Goal: Find specific page/section: Locate item on page

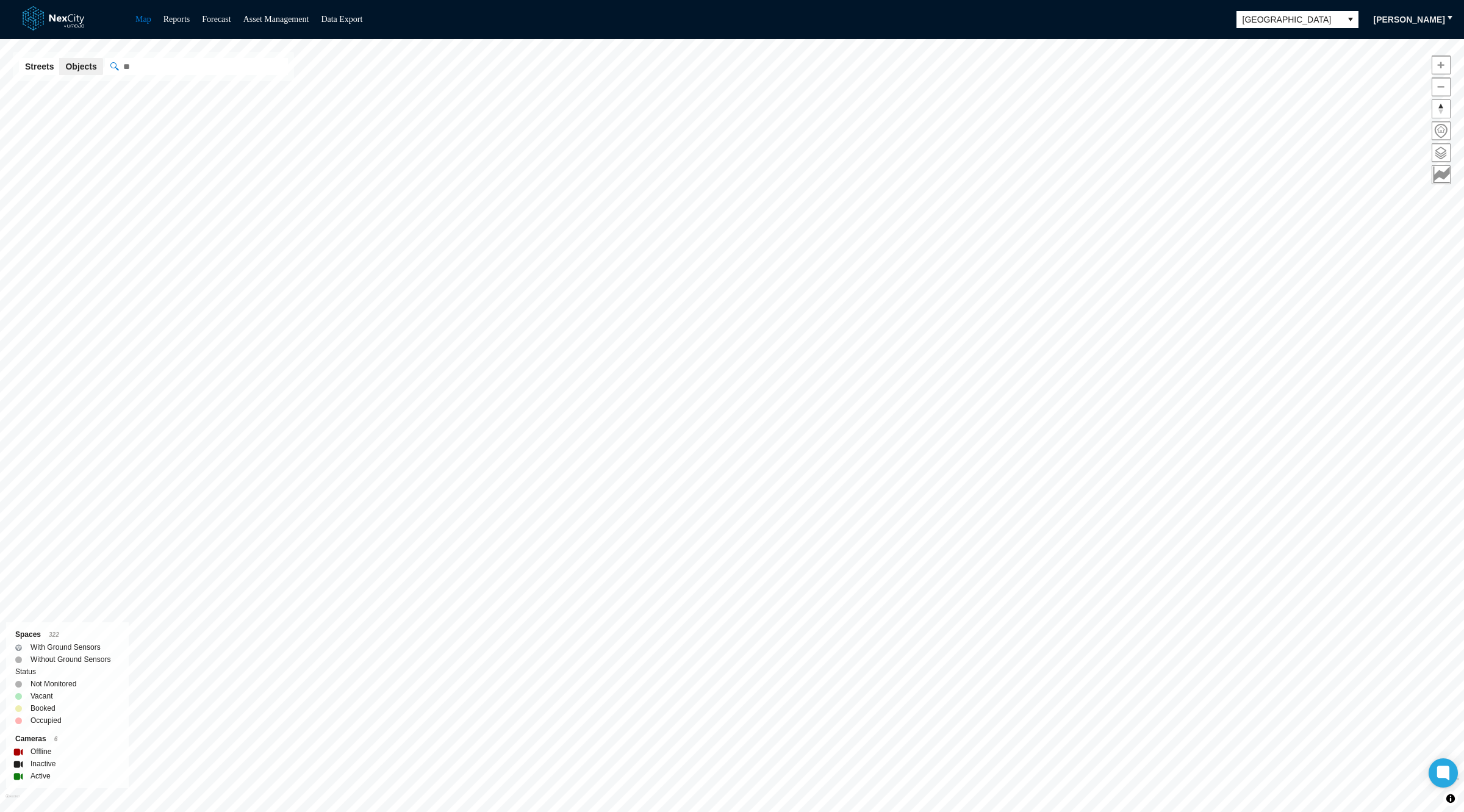
click at [1336, 27] on div "Map Reports Forecast Asset Management Data Export [GEOGRAPHIC_DATA] [PERSON_NAM…" at bounding box center [732, 19] width 1464 height 39
click at [1303, 23] on span "[GEOGRAPHIC_DATA]" at bounding box center [1290, 19] width 93 height 12
click at [1263, 139] on span "[GEOGRAPHIC_DATA][PERSON_NAME]" at bounding box center [1294, 150] width 110 height 25
click at [212, 64] on input "" at bounding box center [258, 66] width 305 height 17
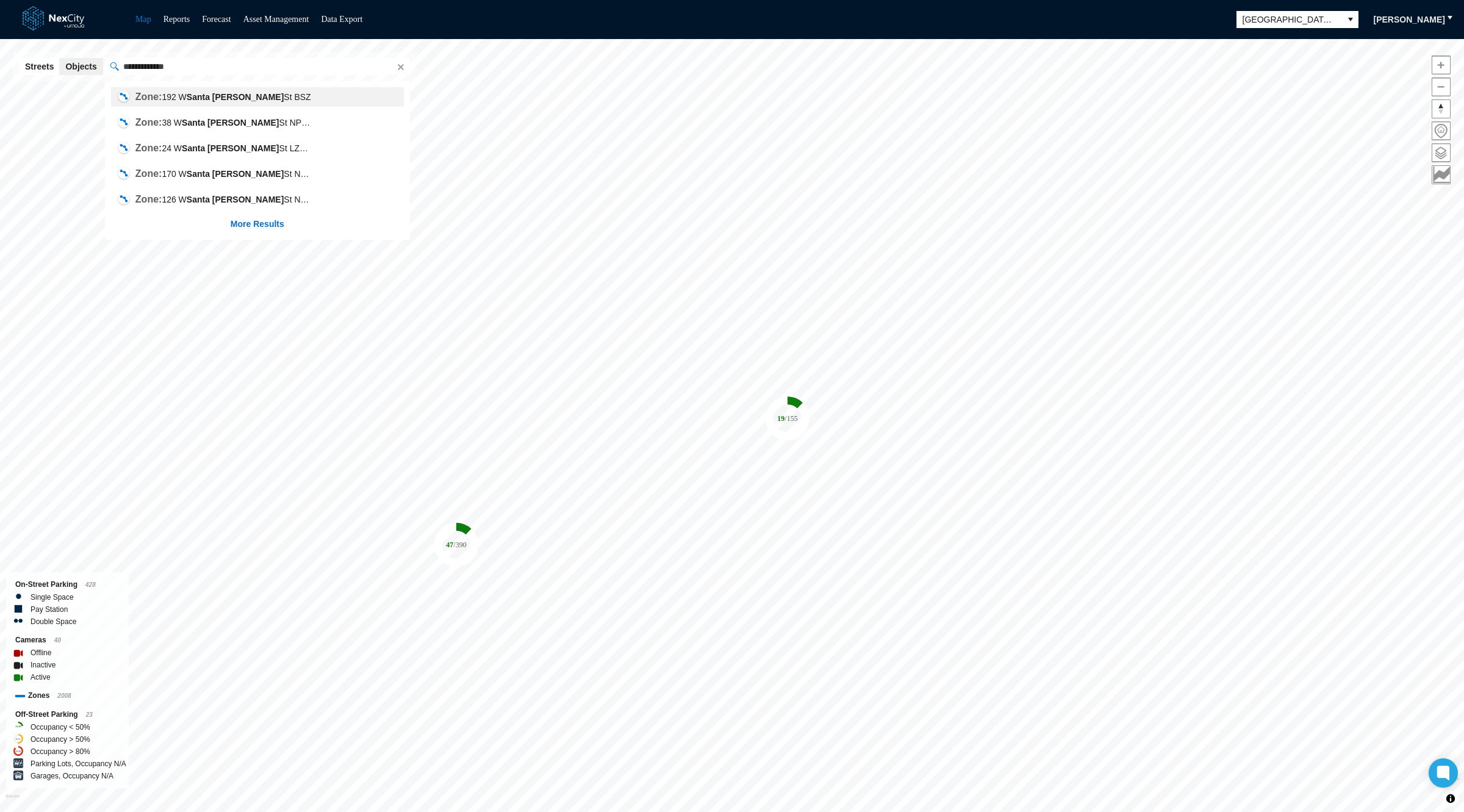
type input "**********"
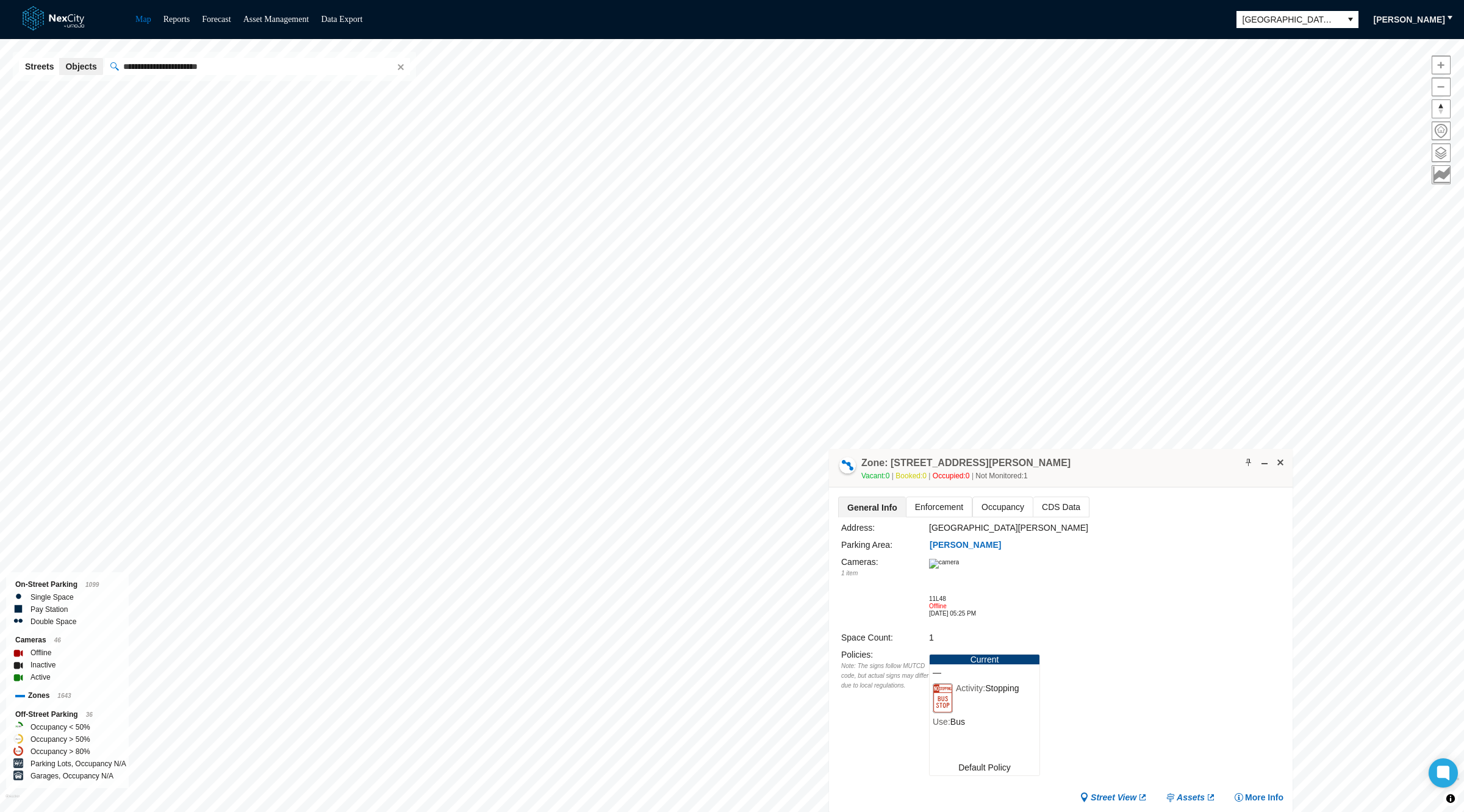
drag, startPoint x: 704, startPoint y: 448, endPoint x: 1045, endPoint y: 469, distance: 341.6
click at [1045, 469] on div "Zone: [STREET_ADDRESS][PERSON_NAME] Vacant: 0 Booked: 0 Occupied: 0 Not Monitor…" at bounding box center [1060, 468] width 463 height 39
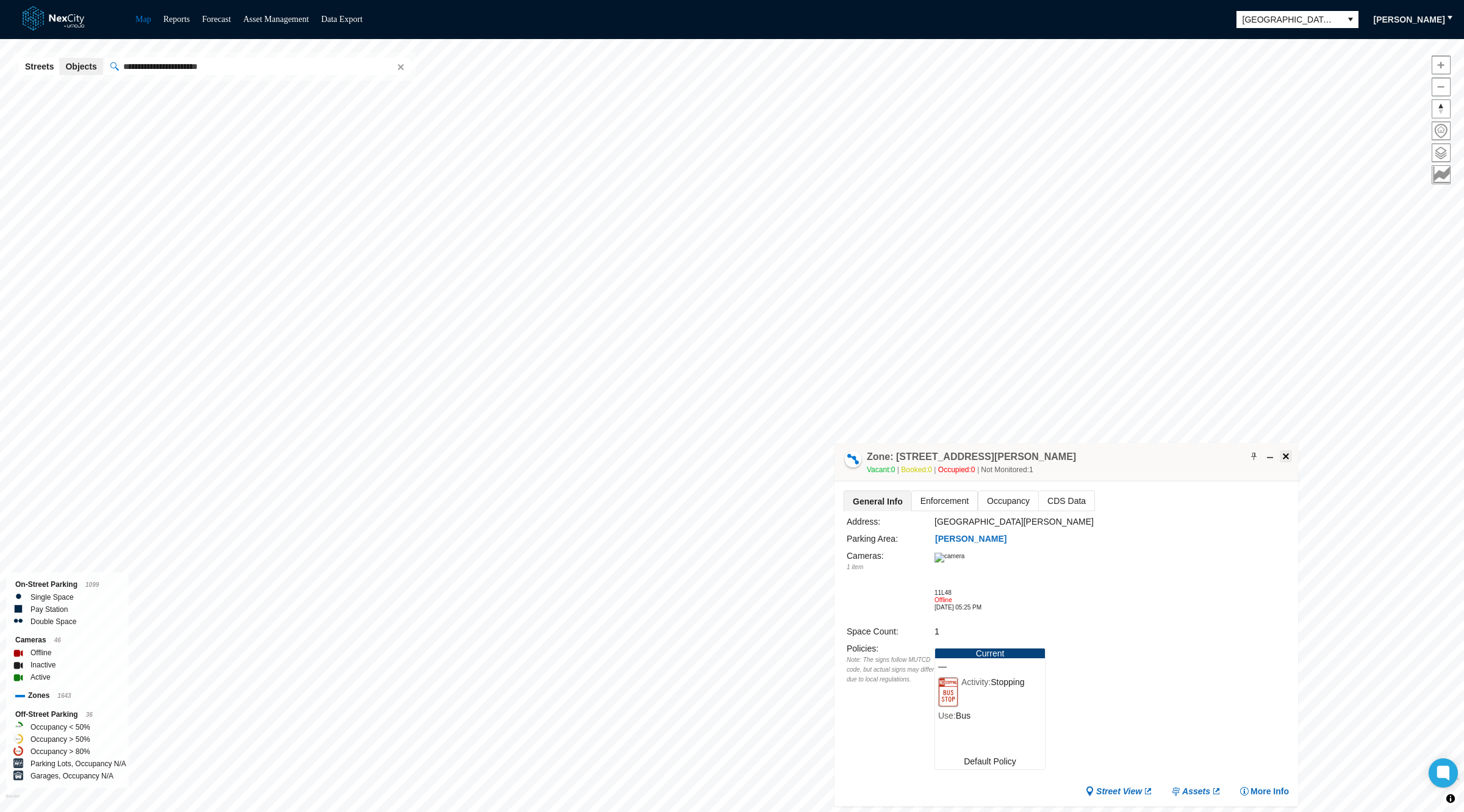
click at [1287, 455] on span at bounding box center [1285, 455] width 10 height 10
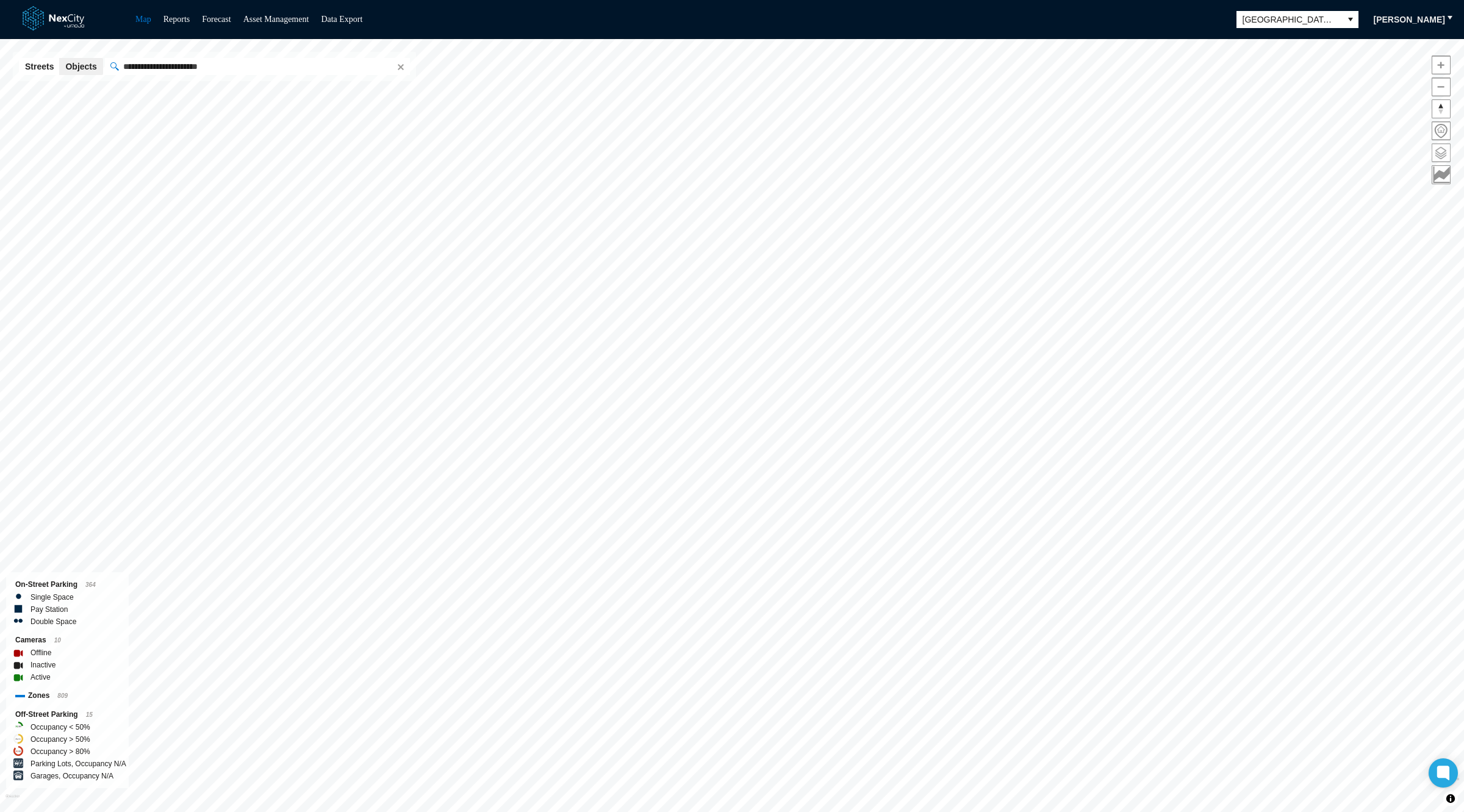
click at [1446, 150] on span at bounding box center [1441, 152] width 18 height 18
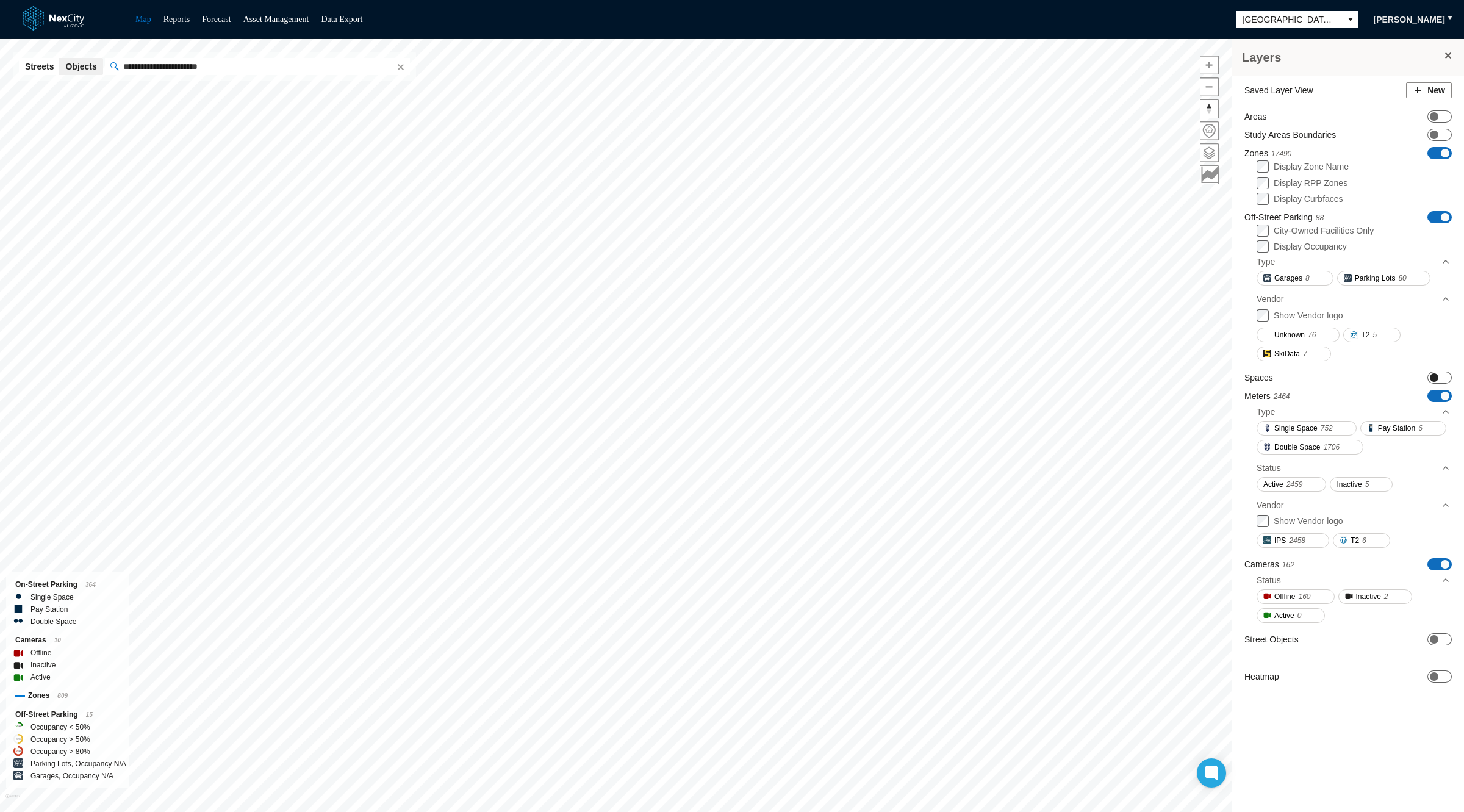
click at [1439, 378] on span "ON OFF" at bounding box center [1439, 378] width 25 height 12
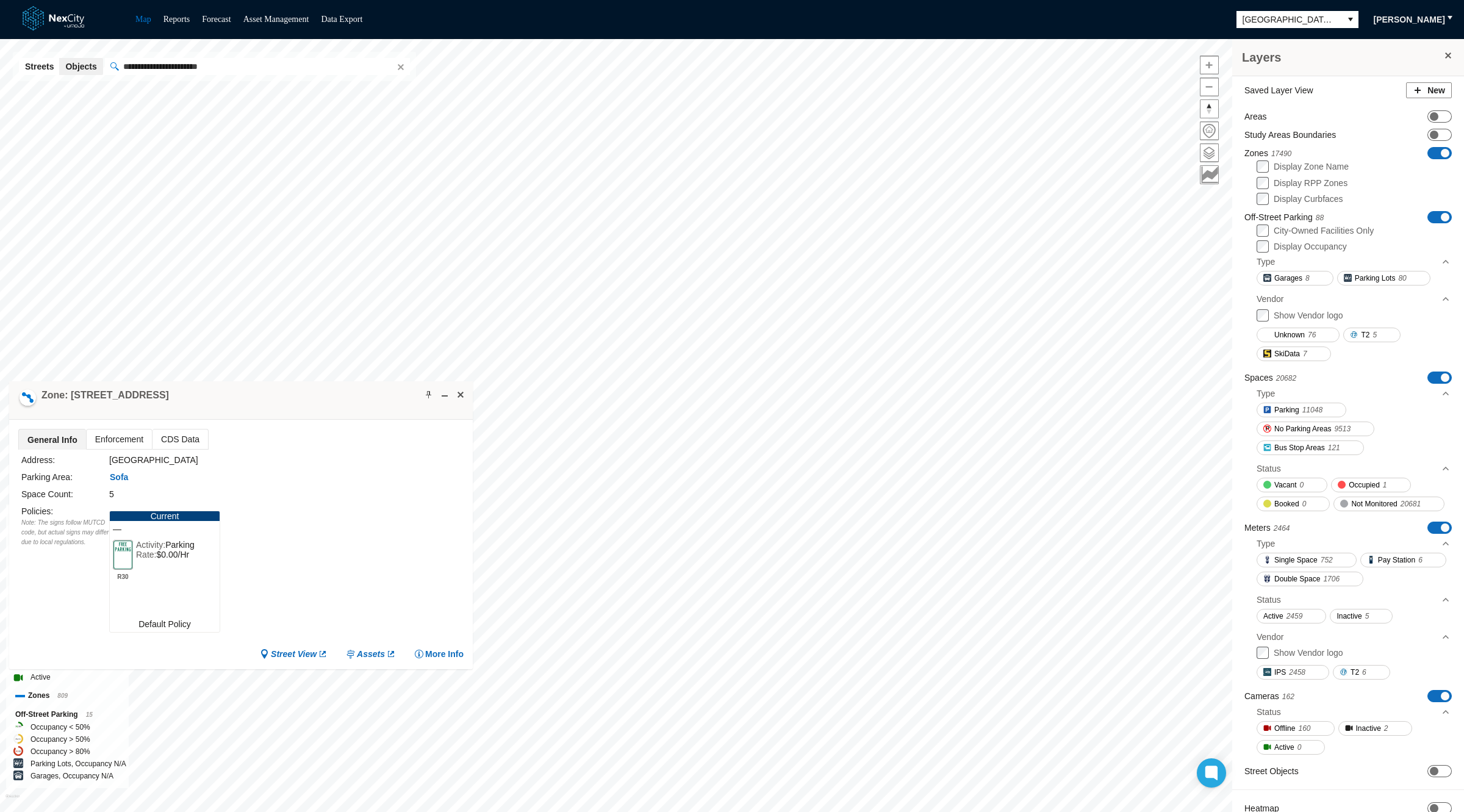
drag, startPoint x: 659, startPoint y: 364, endPoint x: 292, endPoint y: 394, distance: 368.2
click at [292, 394] on div "Zone: [STREET_ADDRESS]" at bounding box center [240, 400] width 463 height 39
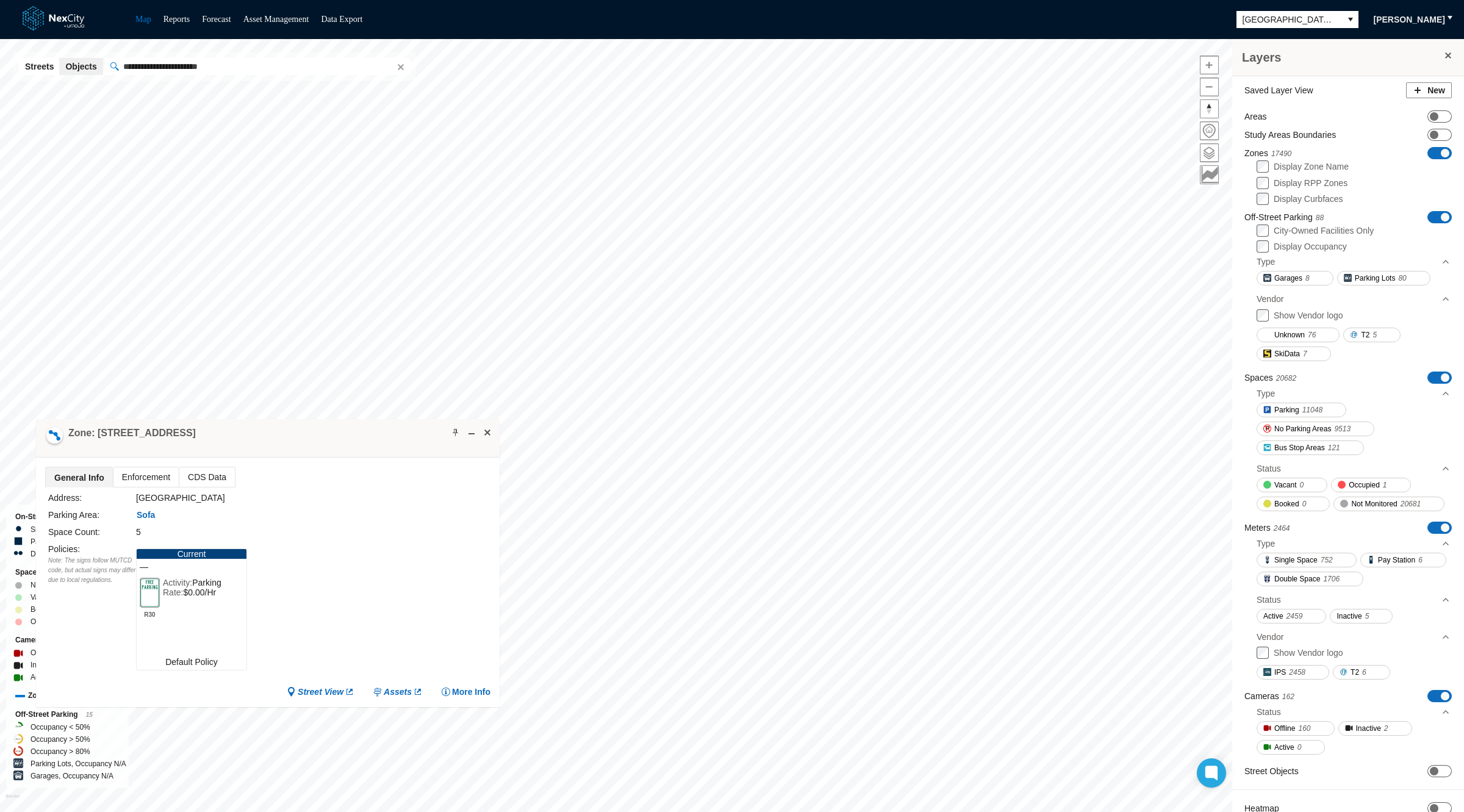
drag, startPoint x: 293, startPoint y: 395, endPoint x: 342, endPoint y: 461, distance: 82.2
click at [342, 457] on div "Zone: [STREET_ADDRESS]" at bounding box center [267, 438] width 463 height 39
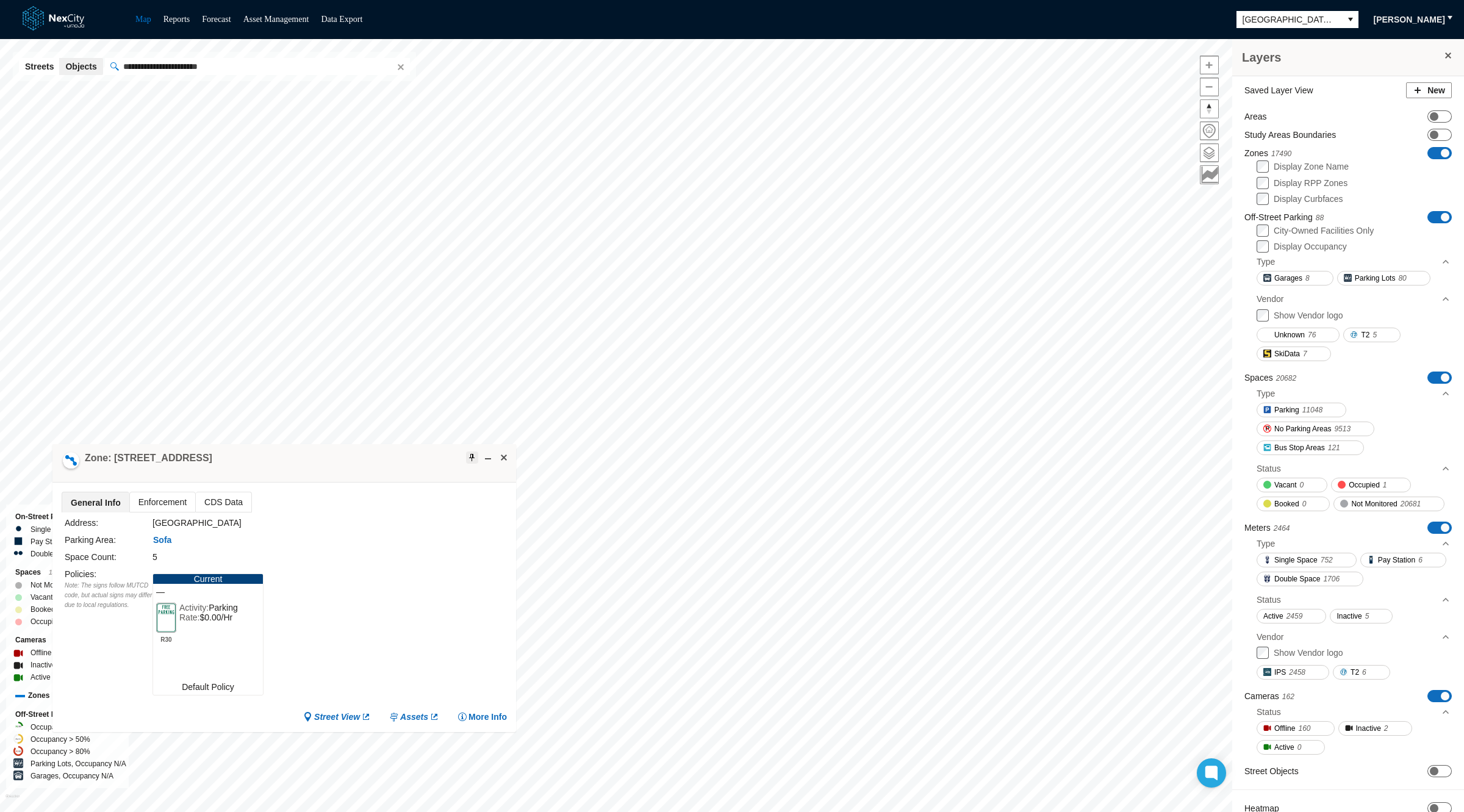
click at [470, 457] on span at bounding box center [471, 457] width 10 height 10
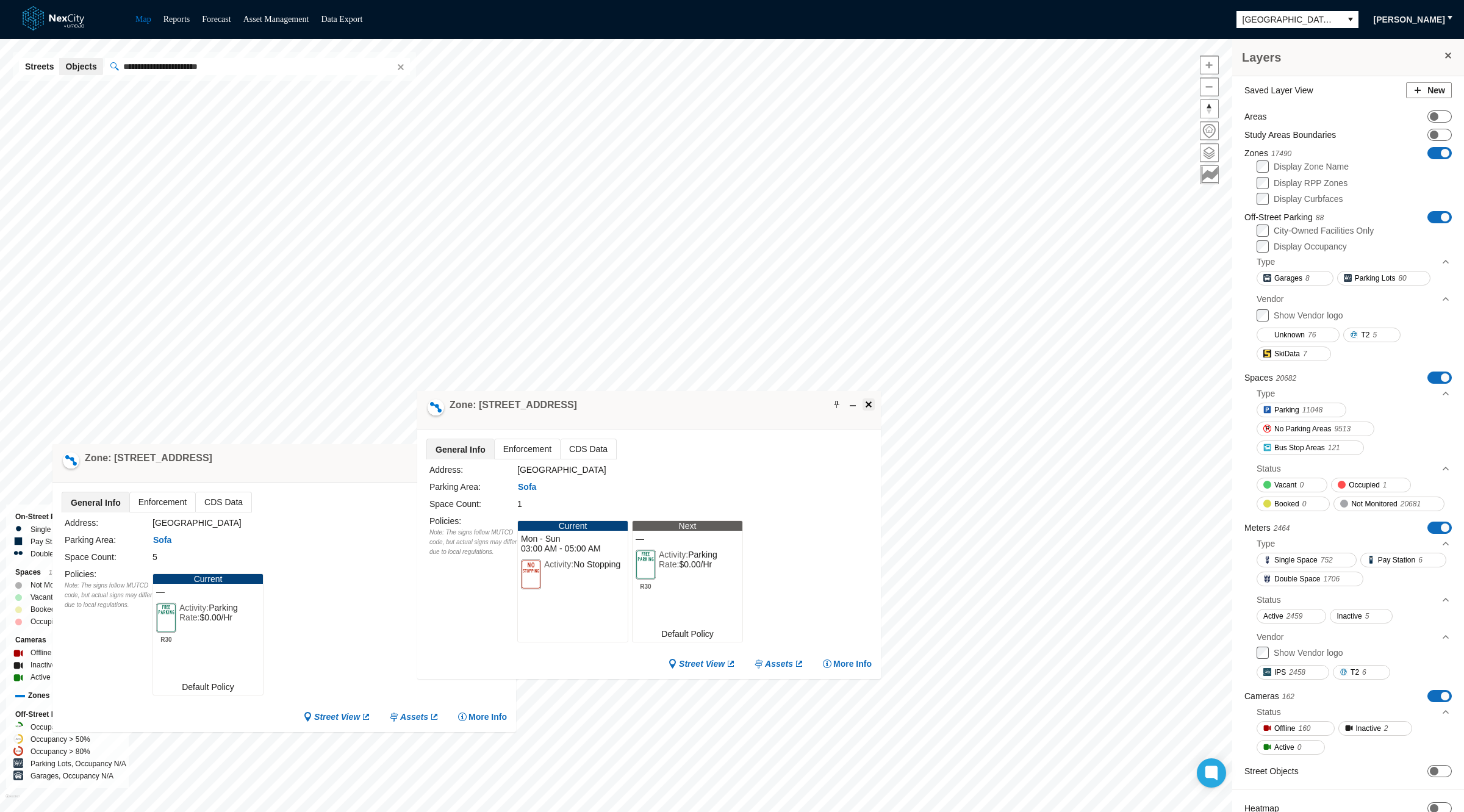
click at [866, 400] on span at bounding box center [868, 404] width 10 height 10
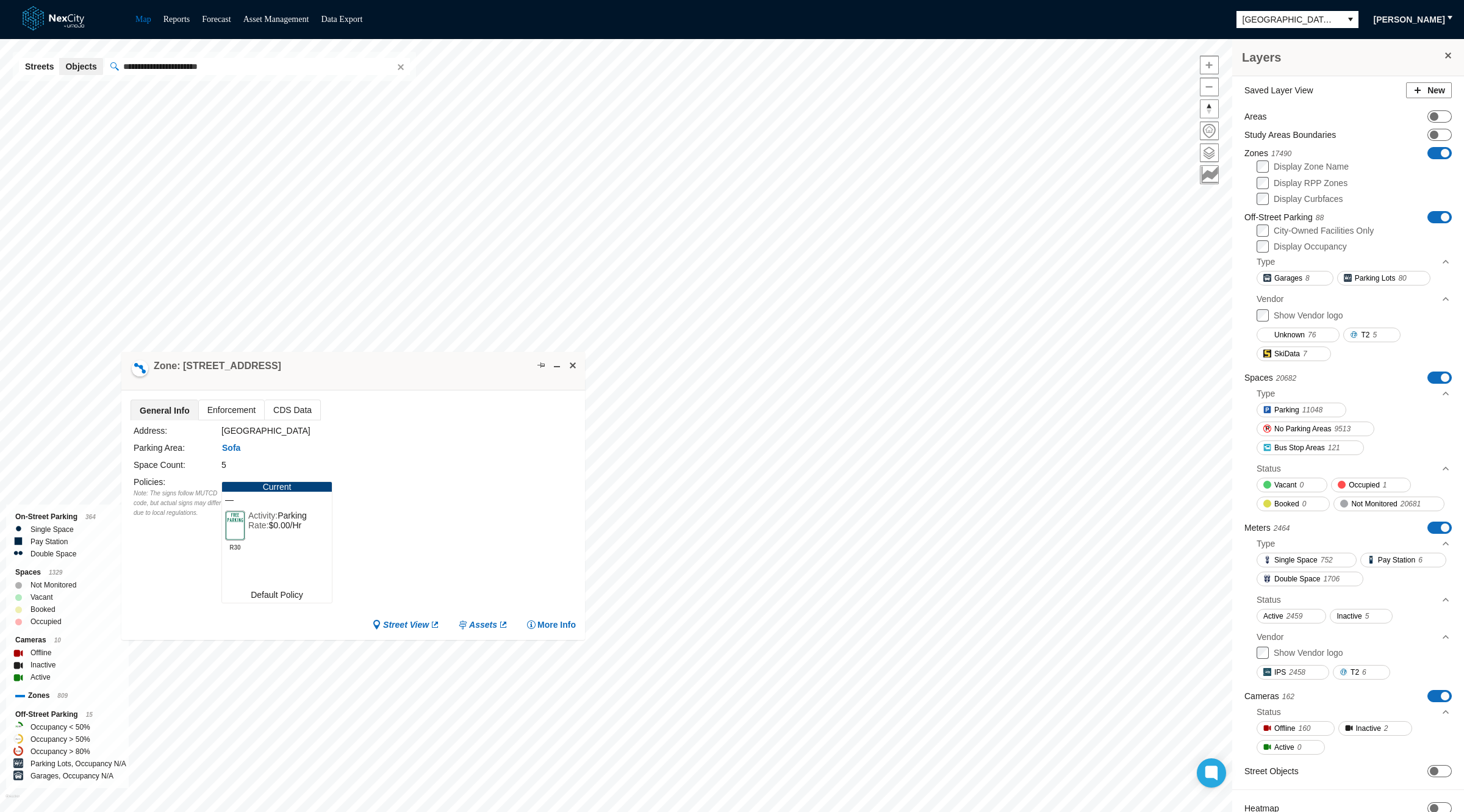
drag, startPoint x: 649, startPoint y: 350, endPoint x: 371, endPoint y: 377, distance: 279.3
click at [371, 377] on div "Zone: [STREET_ADDRESS]" at bounding box center [353, 371] width 463 height 39
drag, startPoint x: 109, startPoint y: 366, endPoint x: 152, endPoint y: 366, distance: 43.0
click at [152, 366] on div at bounding box center [141, 372] width 20 height 20
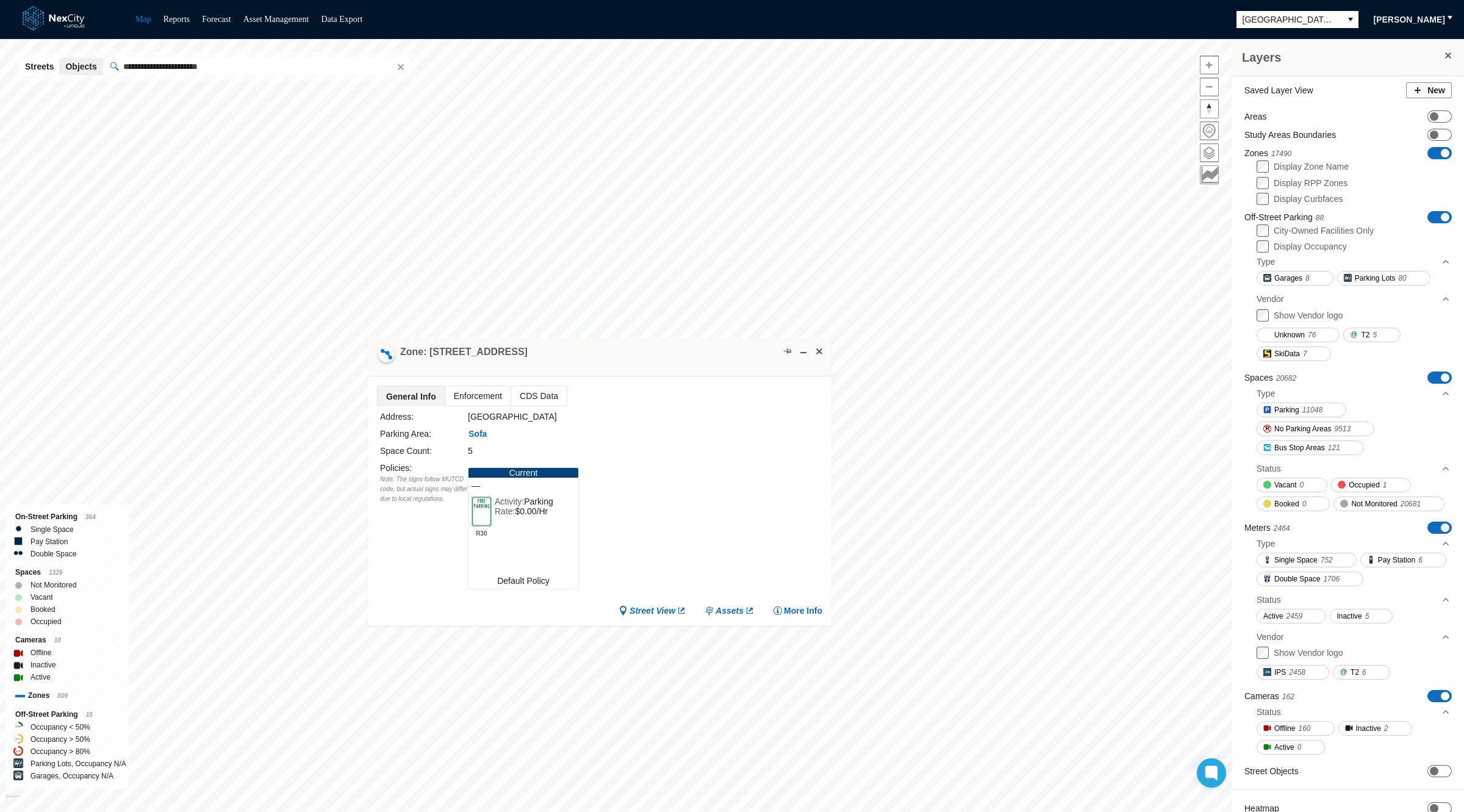
drag, startPoint x: 608, startPoint y: 355, endPoint x: 336, endPoint y: 376, distance: 272.8
click at [368, 376] on div "Zone: [STREET_ADDRESS]" at bounding box center [599, 357] width 463 height 39
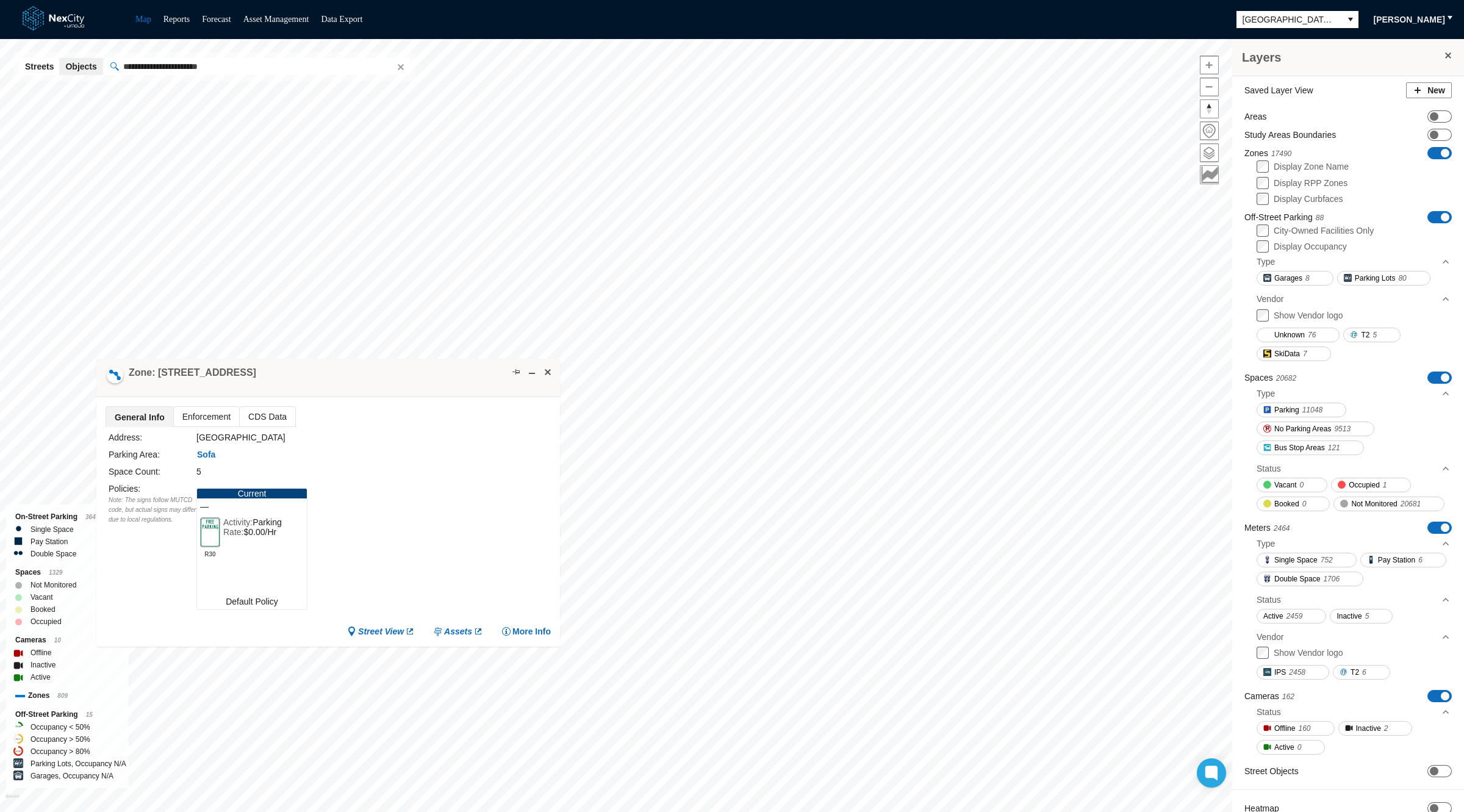
click at [162, 372] on h4 "Zone: [STREET_ADDRESS]" at bounding box center [193, 372] width 128 height 13
drag, startPoint x: 155, startPoint y: 372, endPoint x: 242, endPoint y: 371, distance: 87.0
click at [242, 371] on div "Zone: [STREET_ADDRESS]" at bounding box center [328, 378] width 463 height 39
copy h4 "[STREET_ADDRESS]"
